Goal: Browse casually

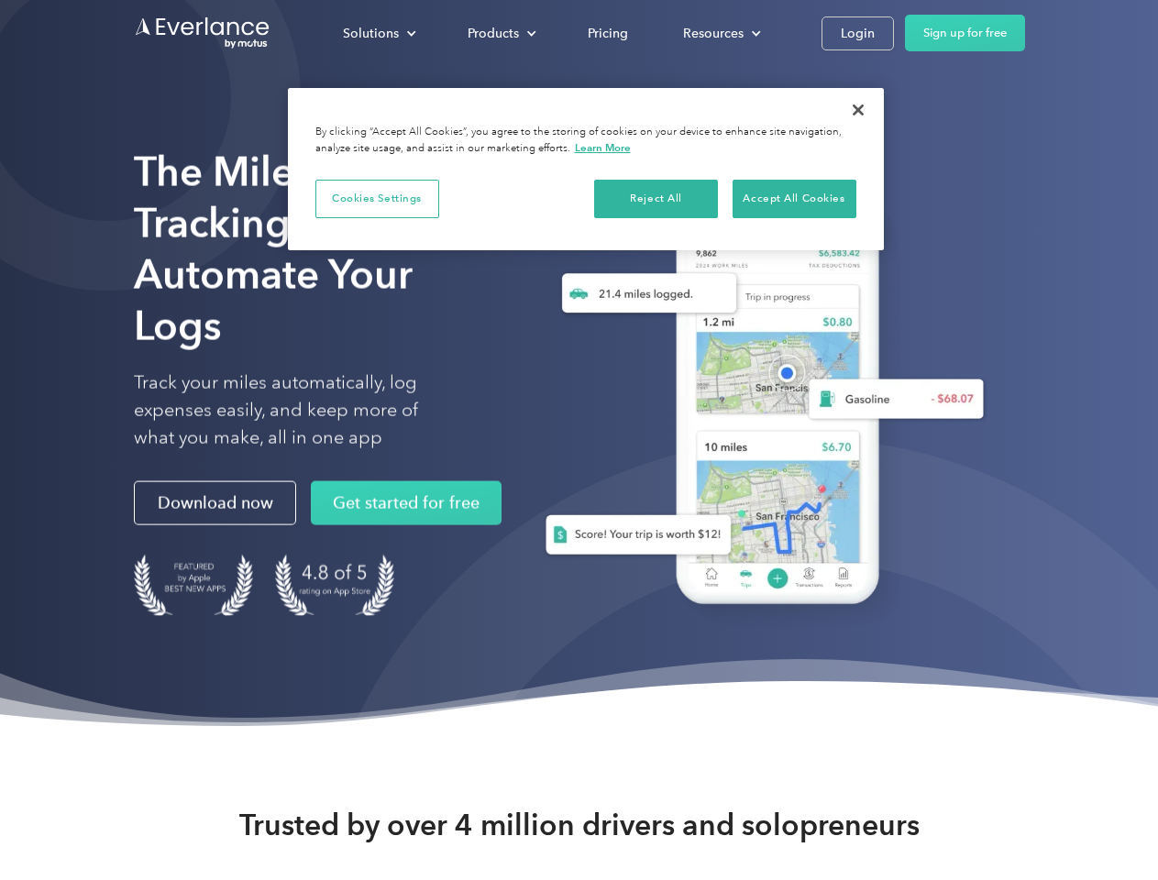
click at [379, 33] on div "Solutions" at bounding box center [371, 33] width 56 height 23
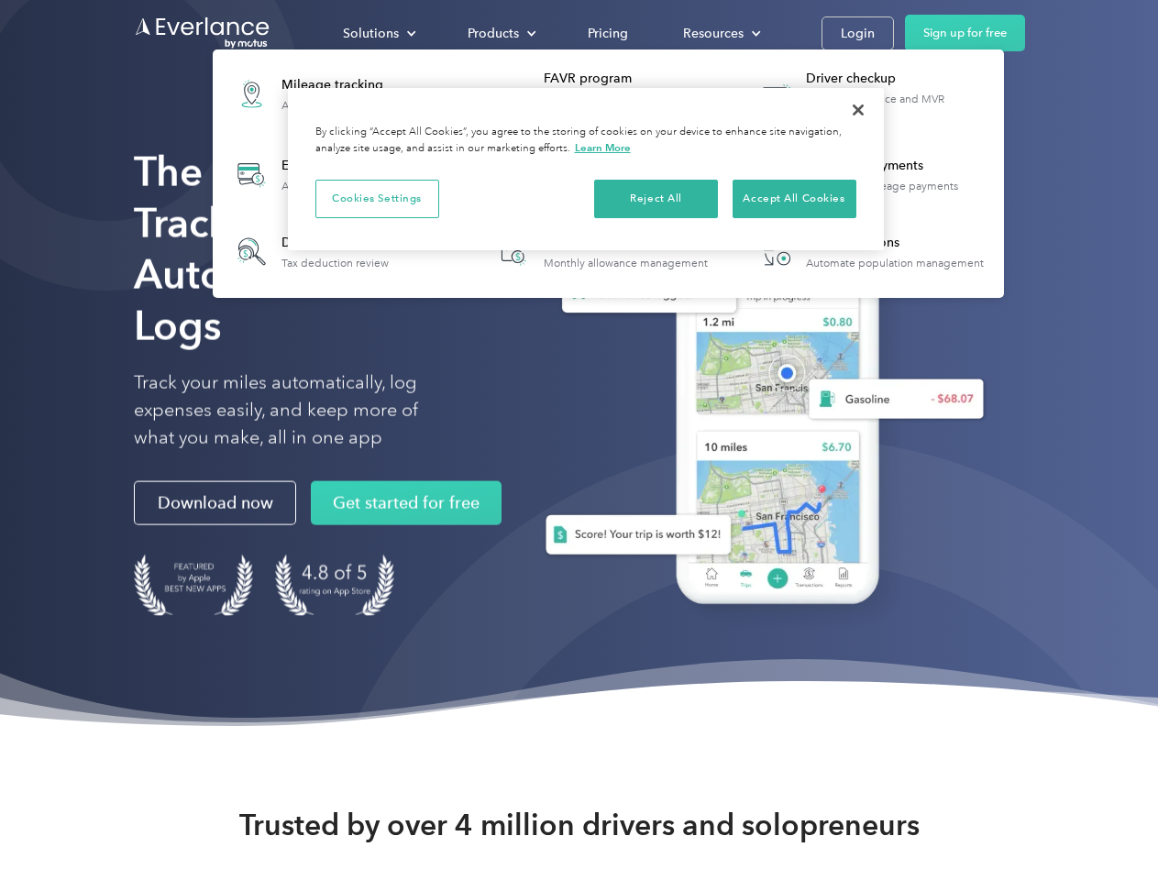
click at [500, 33] on div "Products" at bounding box center [493, 33] width 51 height 23
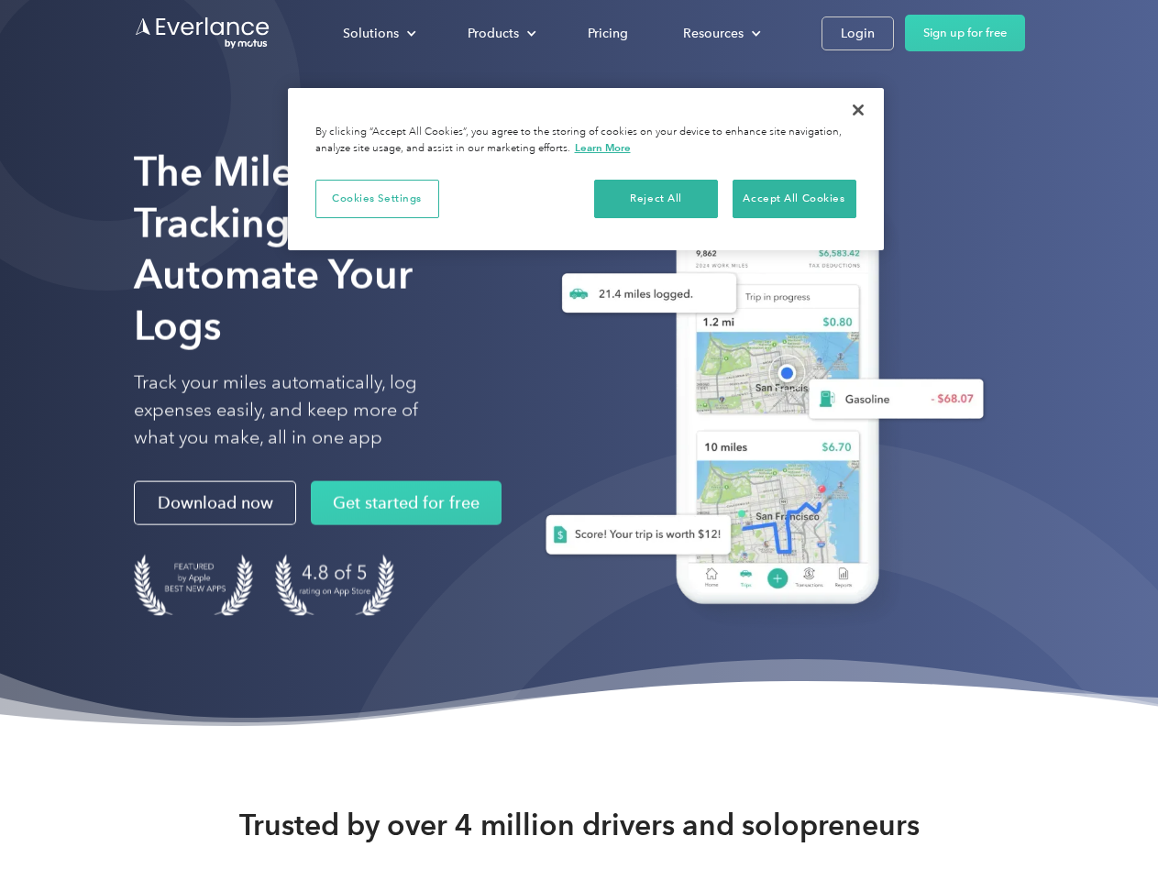
click at [720, 33] on div "Resources" at bounding box center [713, 33] width 61 height 23
click at [377, 198] on button "Cookies Settings" at bounding box center [377, 199] width 124 height 39
click at [0, 0] on div "When you visit any website, it may store or retrieve information on your browse…" at bounding box center [0, 0] width 0 height 0
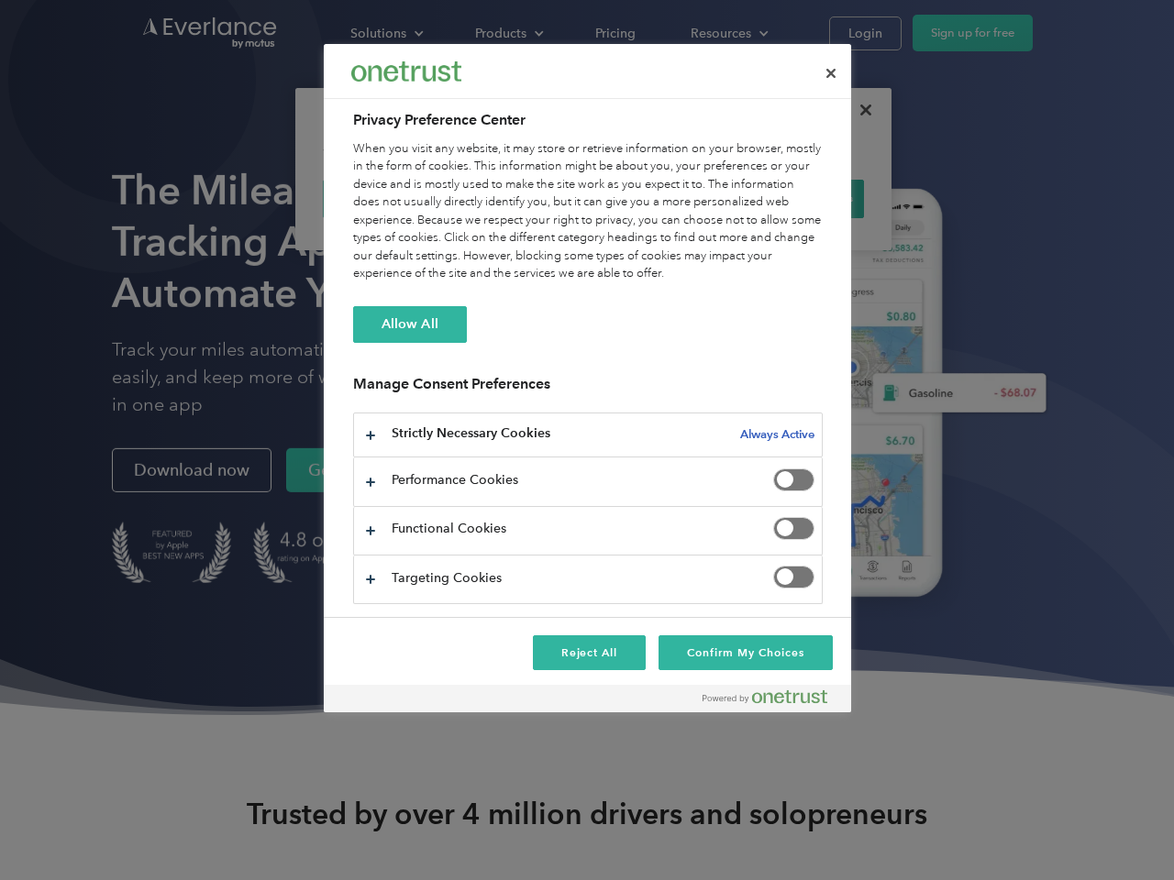
click at [794, 198] on div "When you visit any website, it may store or retrieve information on your browse…" at bounding box center [587, 211] width 469 height 143
click at [858, 110] on div at bounding box center [587, 440] width 1174 height 880
